Goal: Participate in discussion: Engage in conversation with other users on a specific topic

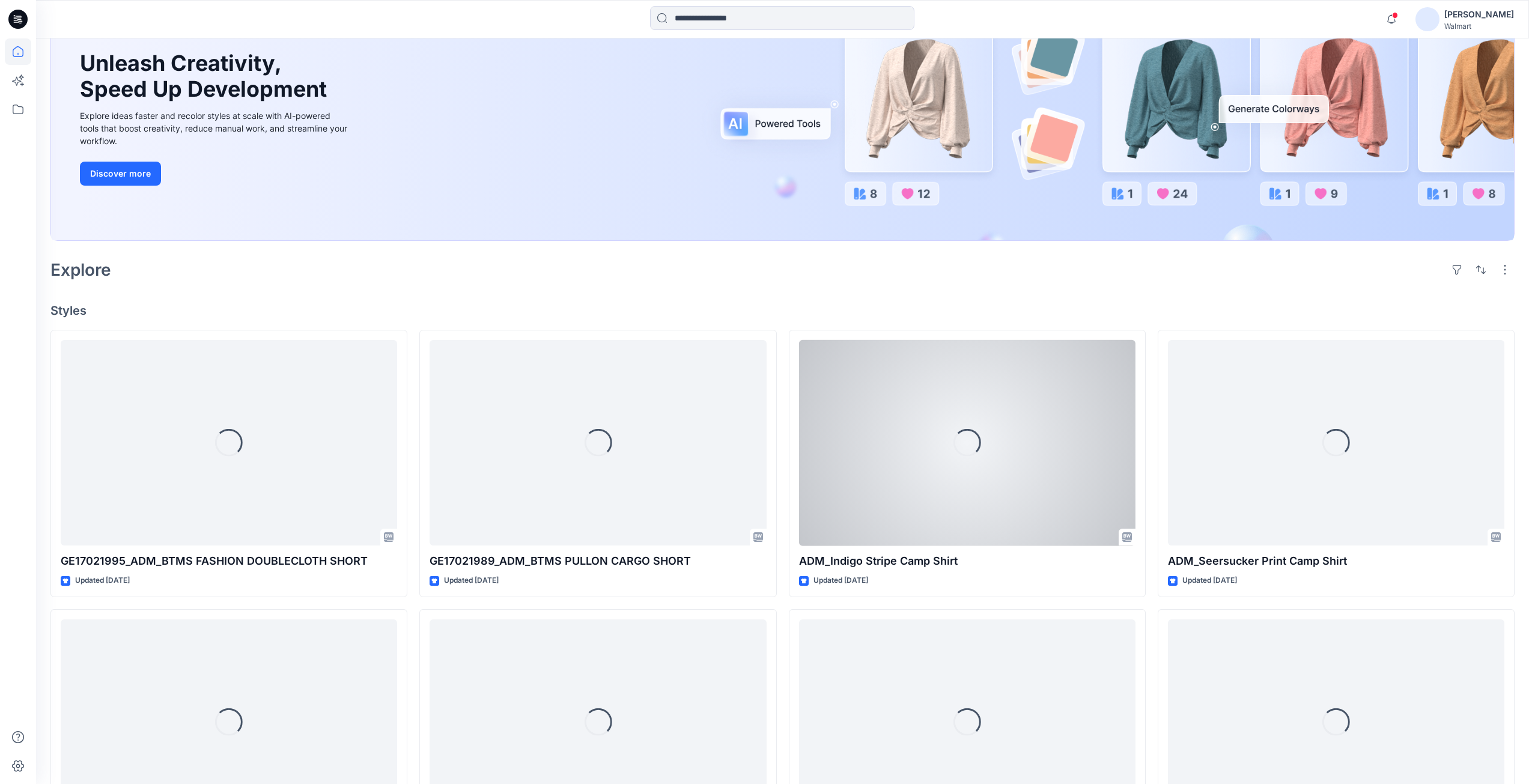
scroll to position [180, 0]
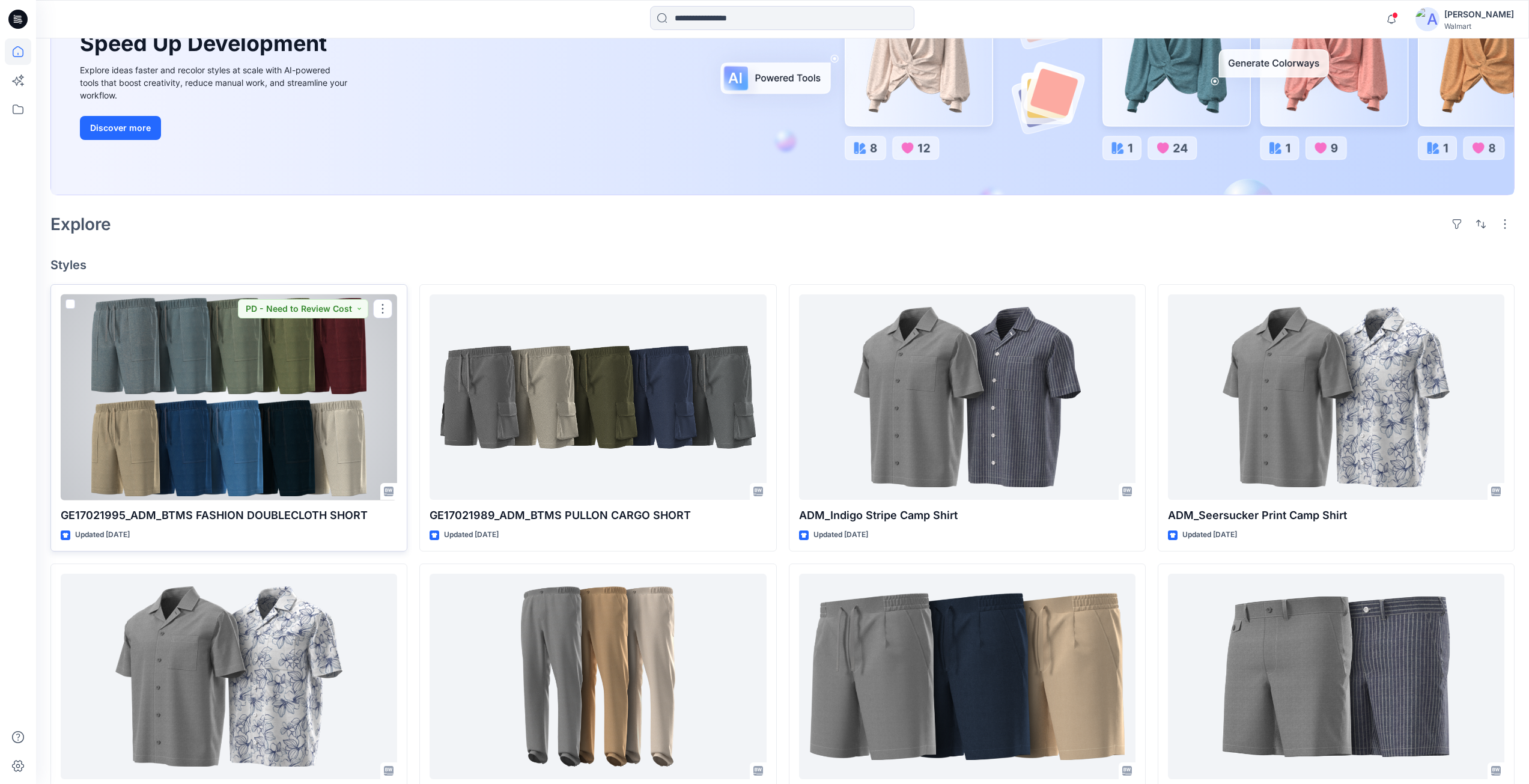
click at [375, 438] on div at bounding box center [229, 398] width 336 height 206
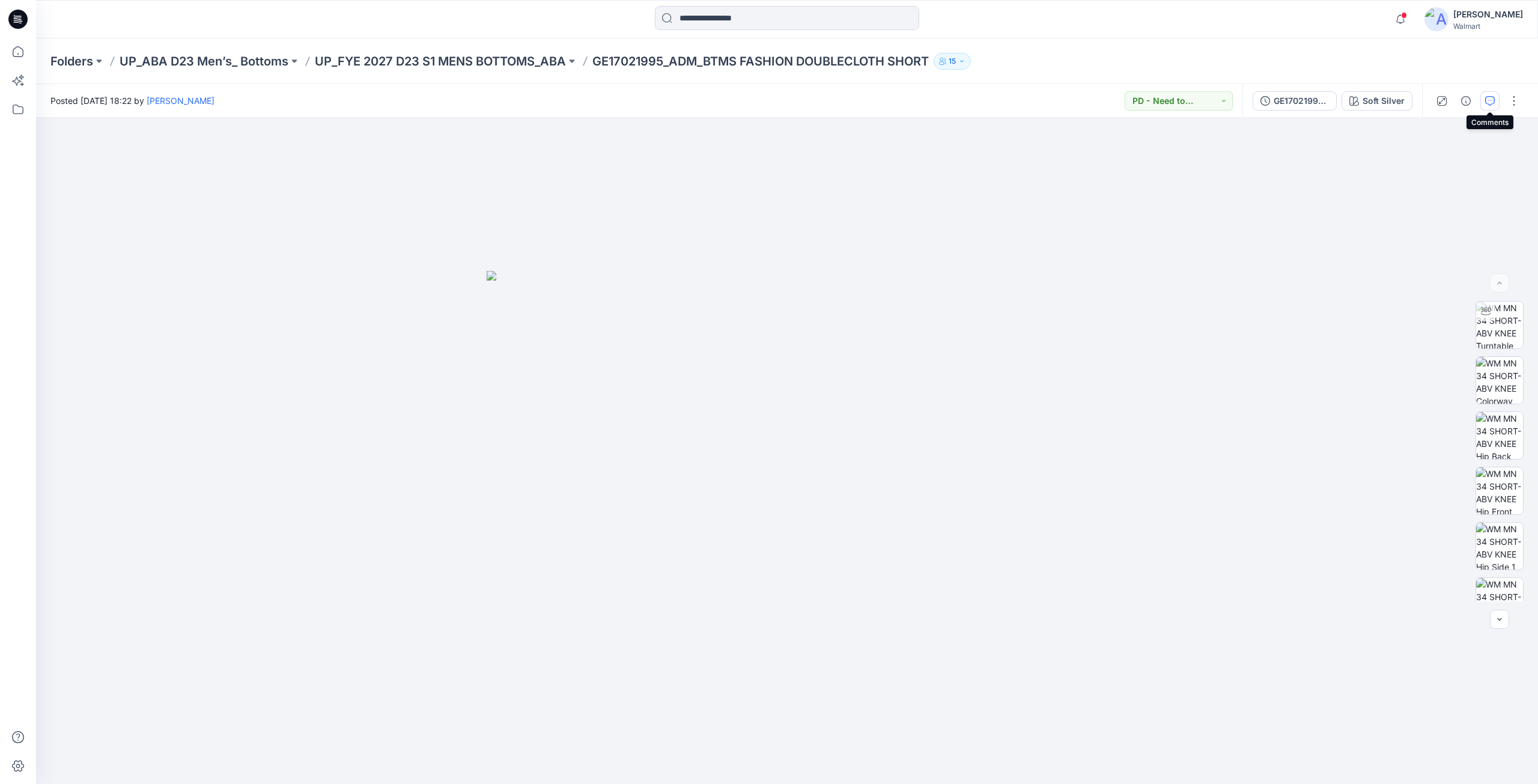
click at [1482, 104] on button "button" at bounding box center [1490, 101] width 19 height 19
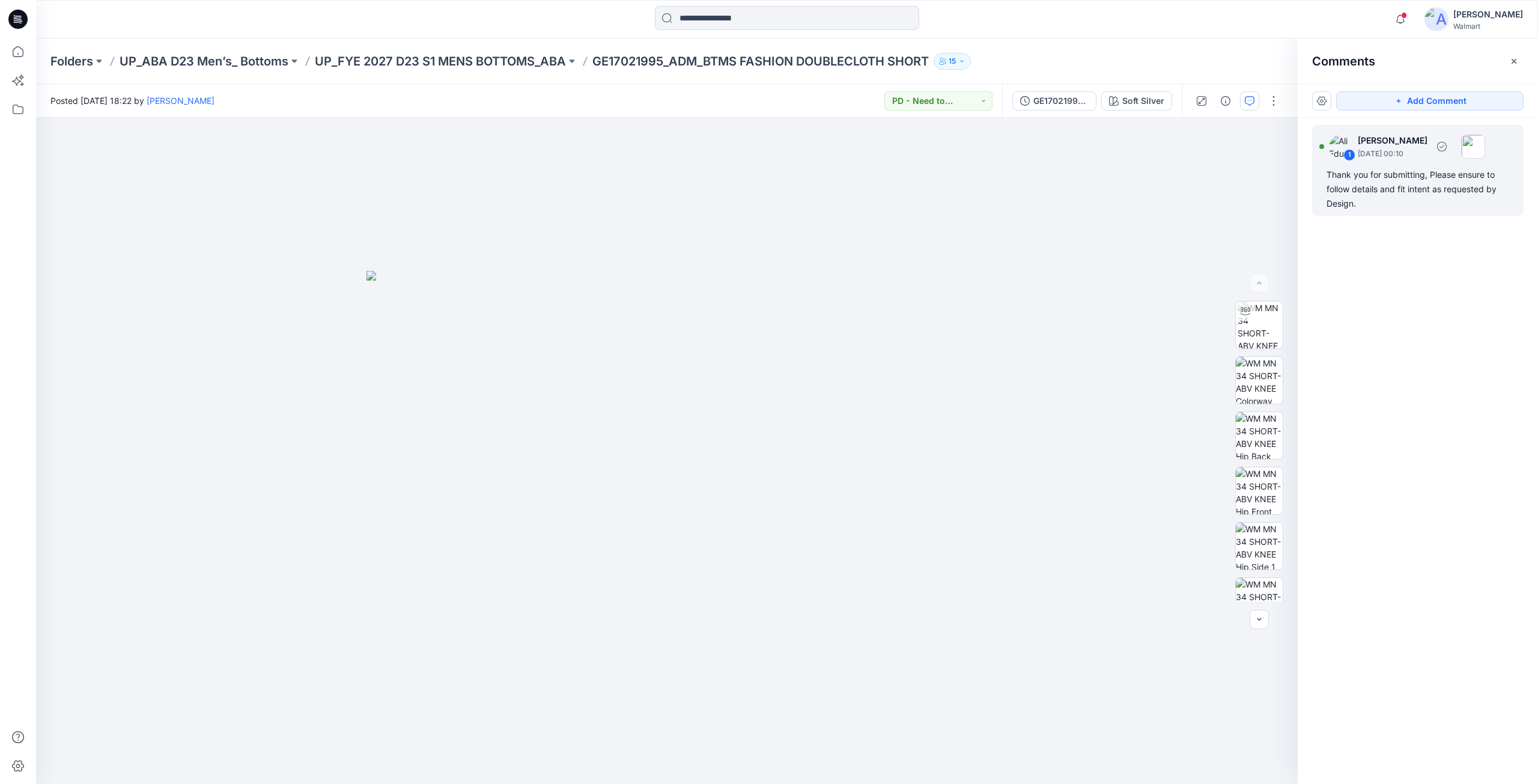
click at [1411, 188] on div "Thank you for submitting, Please ensure to follow details and fit intent as req…" at bounding box center [1418, 190] width 183 height 44
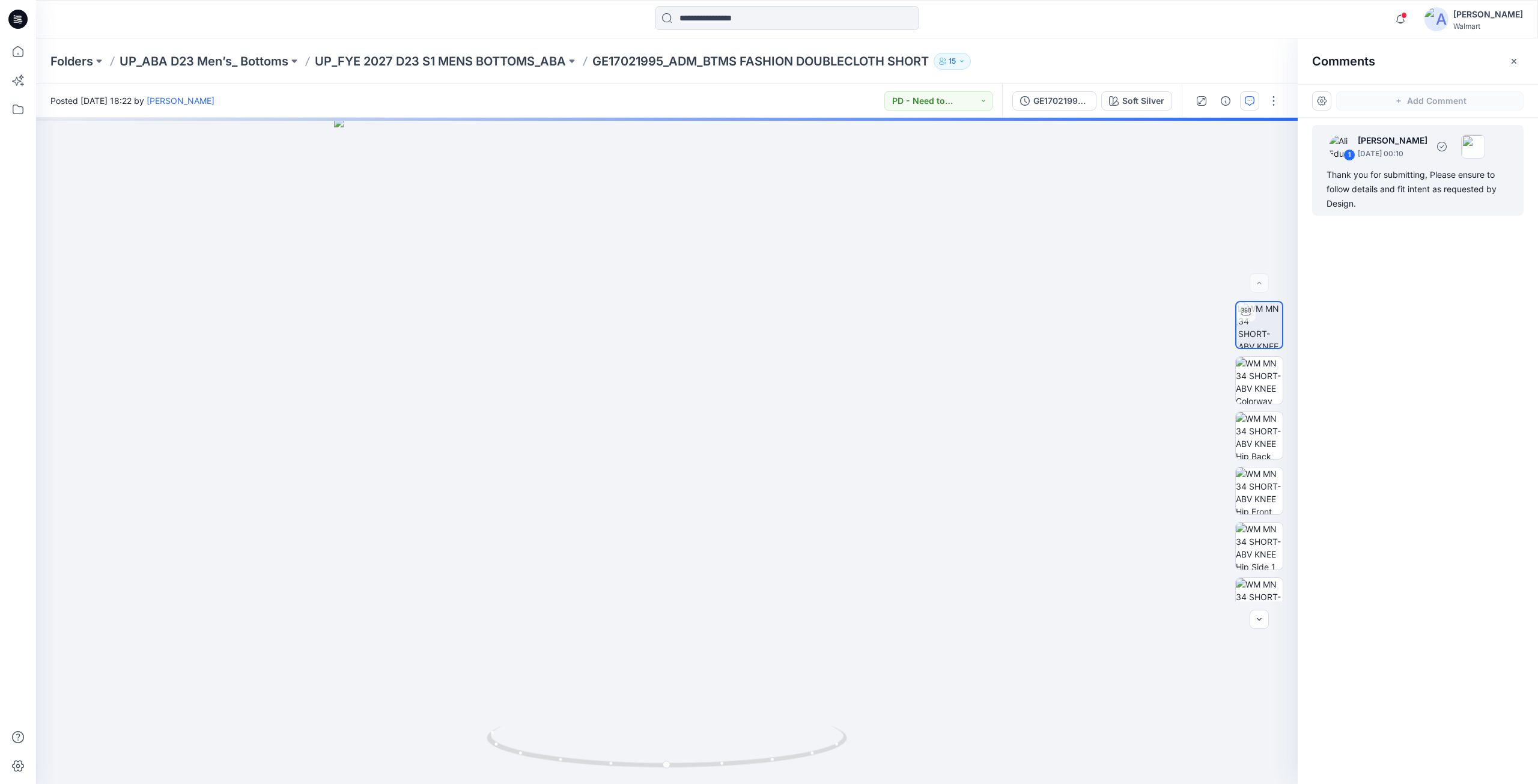
click at [1388, 176] on div "Thank you for submitting, Please ensure to follow details and fit intent as req…" at bounding box center [1418, 190] width 183 height 44
click at [1397, 162] on div "1 [PERSON_NAME] [DATE] 00:10" at bounding box center [1402, 147] width 166 height 33
click at [1397, 175] on div "Thank you for submitting, Please ensure to follow details and fit intent as req…" at bounding box center [1418, 190] width 183 height 44
click at [707, 473] on div "Soft Silver Loading... Material Properties Loading..." at bounding box center [666, 451] width 1261 height 666
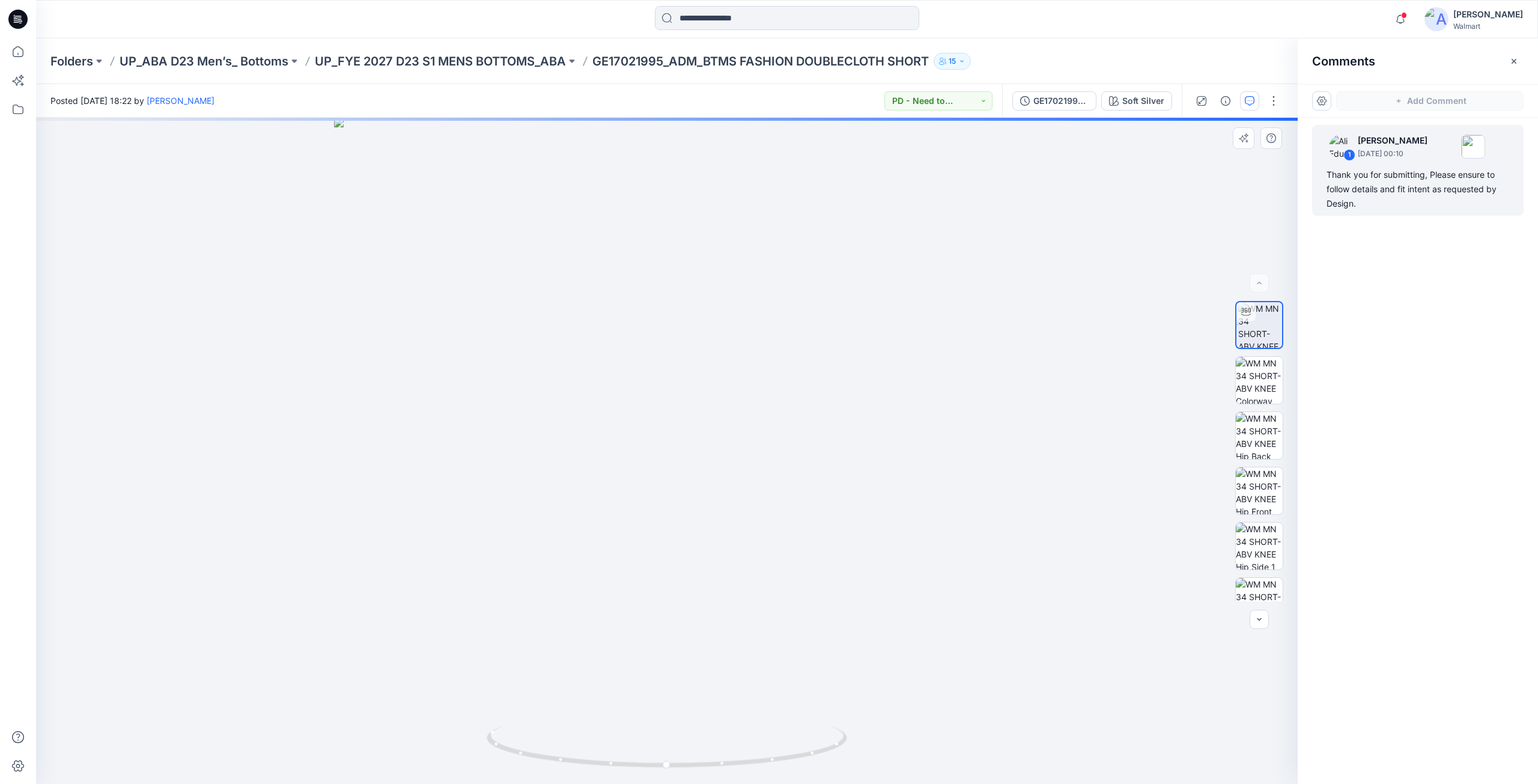
click at [697, 461] on div "Soft Silver Loading... Material Properties Loading..." at bounding box center [666, 451] width 1261 height 666
drag, startPoint x: 667, startPoint y: 765, endPoint x: 761, endPoint y: 761, distance: 94.1
click at [761, 761] on div "Soft Silver Loading... Material Properties Loading..." at bounding box center [666, 451] width 1261 height 666
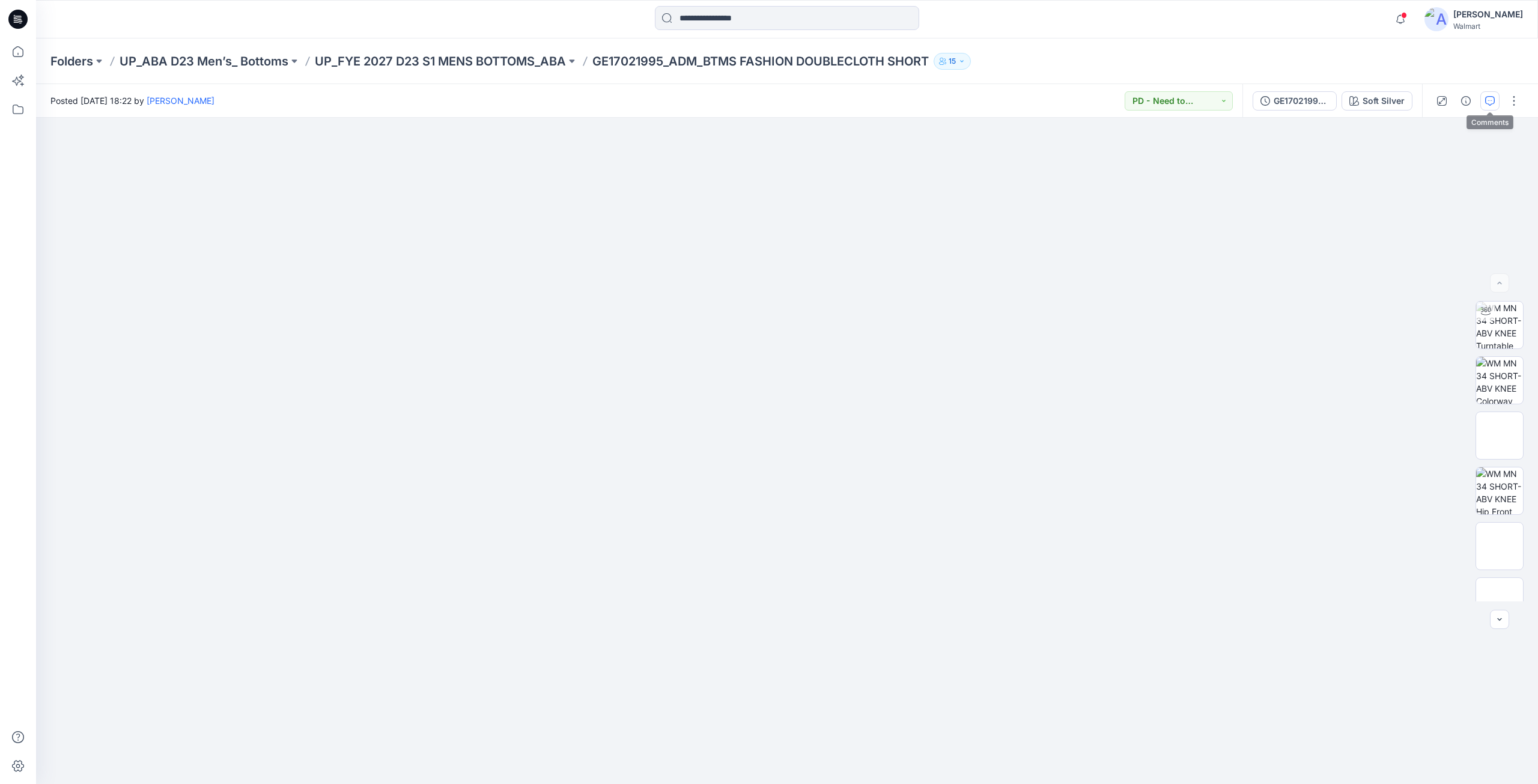
click at [1491, 95] on button "button" at bounding box center [1490, 101] width 19 height 19
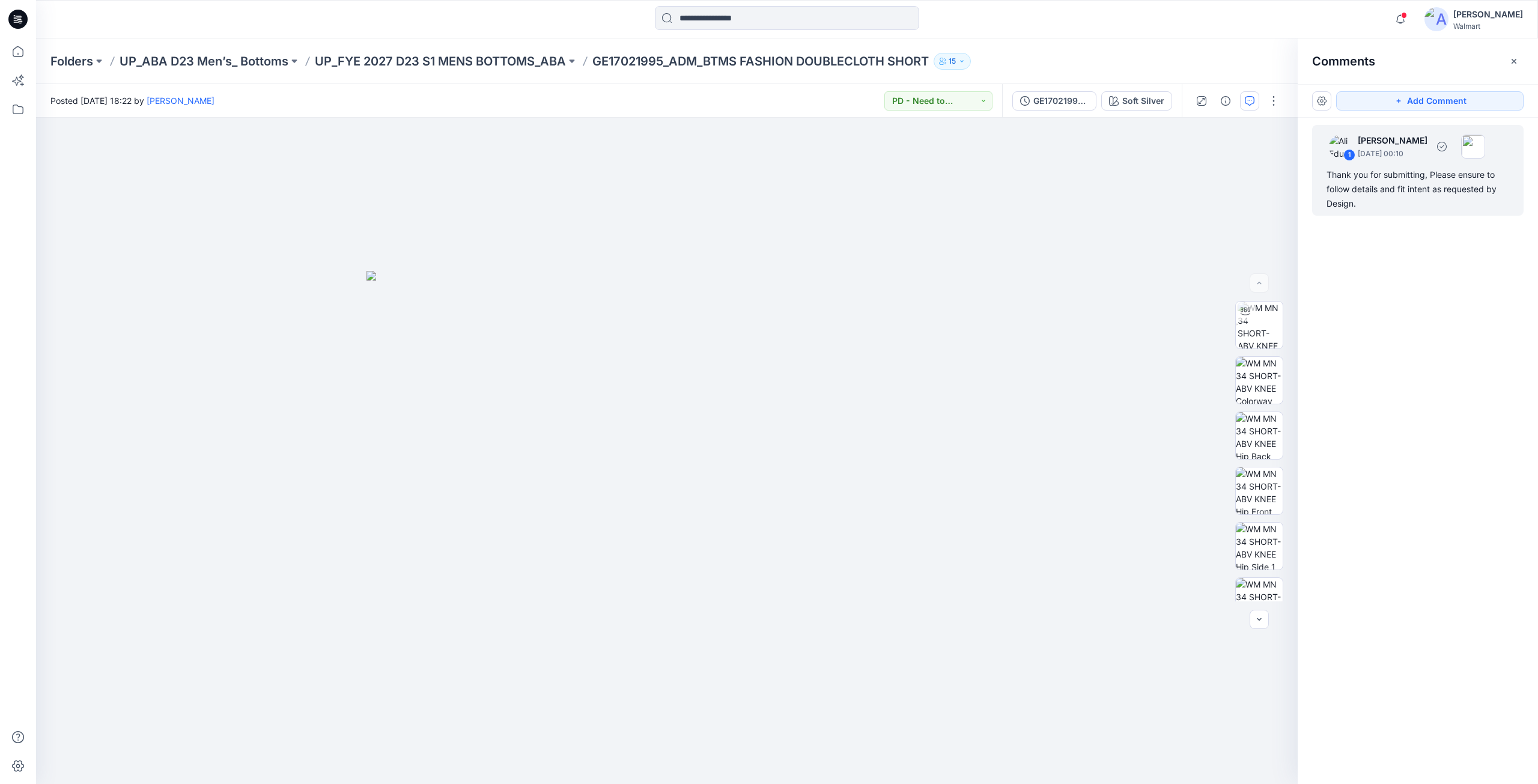
click at [1454, 185] on div "Thank you for submitting, Please ensure to follow details and fit intent as req…" at bounding box center [1418, 190] width 183 height 44
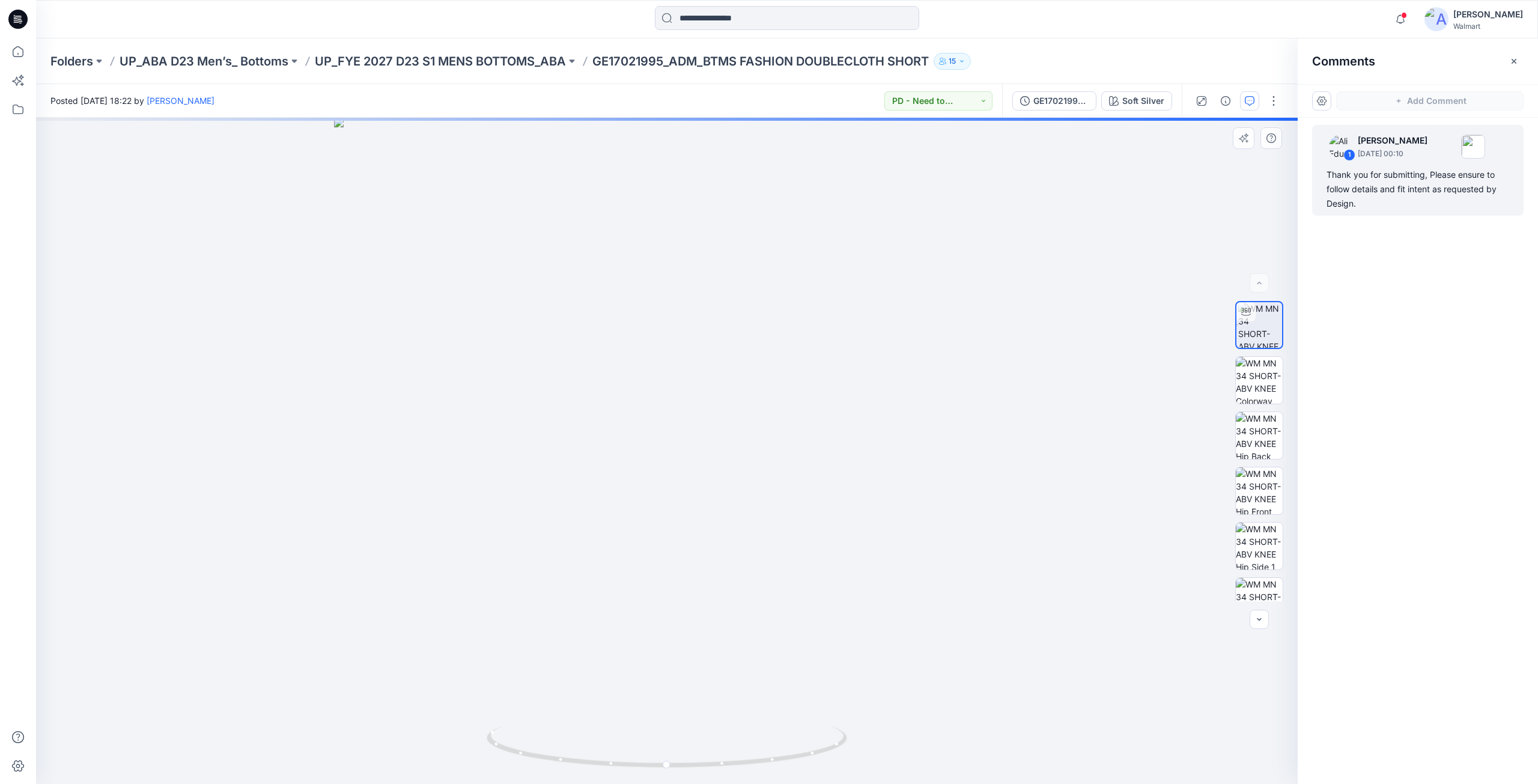
drag, startPoint x: 667, startPoint y: 766, endPoint x: 675, endPoint y: 766, distance: 8.0
click at [675, 766] on div "Soft Silver Loading... Material Properties Loading..." at bounding box center [666, 451] width 1261 height 666
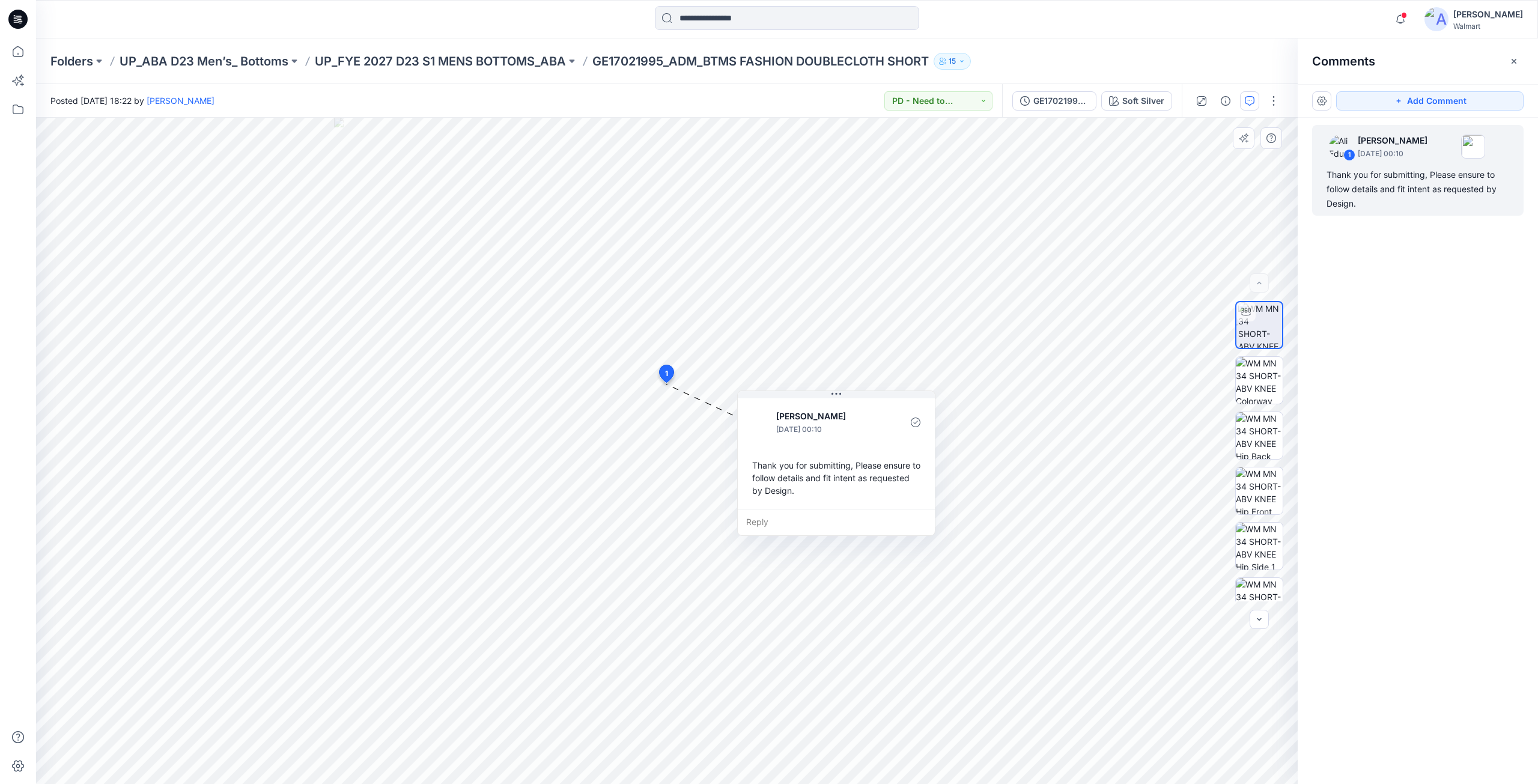
drag, startPoint x: 773, startPoint y: 396, endPoint x: 863, endPoint y: 398, distance: 90.0
click at [863, 398] on button at bounding box center [837, 394] width 197 height 7
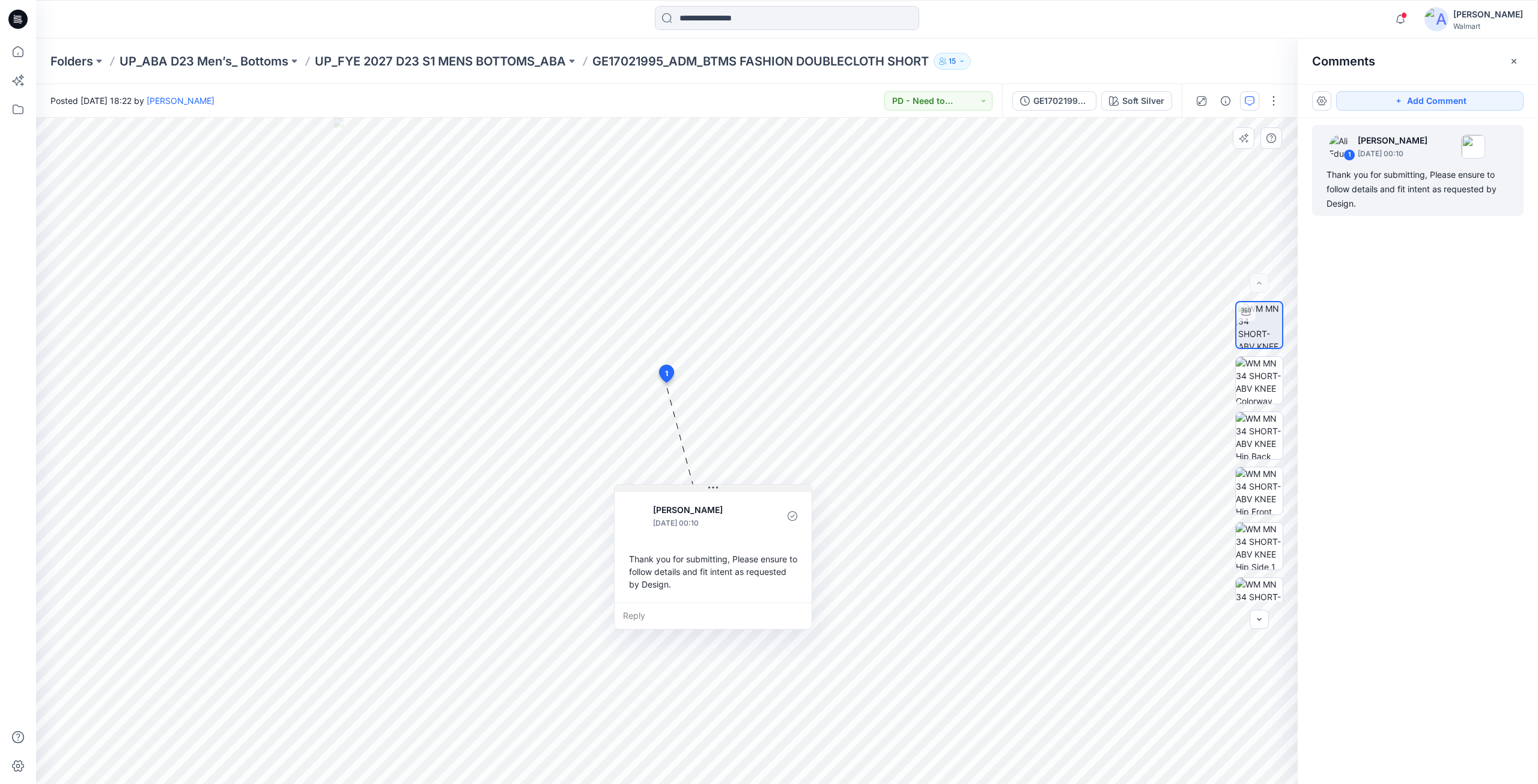
drag, startPoint x: 855, startPoint y: 395, endPoint x: 732, endPoint y: 488, distance: 154.2
click at [732, 488] on button at bounding box center [713, 488] width 197 height 7
